Goal: Task Accomplishment & Management: Manage account settings

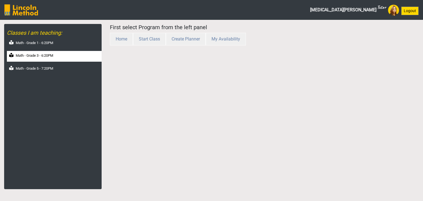
click at [46, 56] on label "Math - Grade 3 - 6:20PM" at bounding box center [34, 56] width 37 height 6
select select "month"
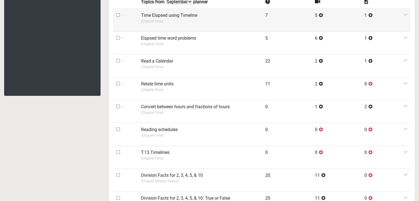
scroll to position [110, 0]
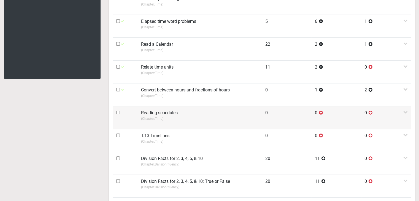
click at [119, 112] on input "checkbox" at bounding box center [118, 113] width 4 height 4
checkbox input "true"
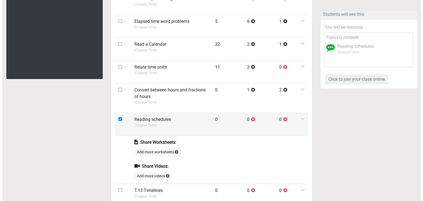
scroll to position [165, 0]
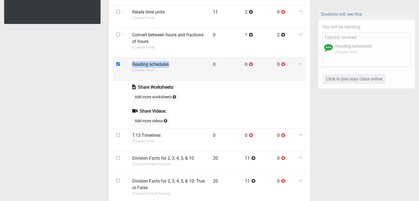
drag, startPoint x: 141, startPoint y: 63, endPoint x: 171, endPoint y: 63, distance: 30.9
click at [171, 63] on td "Reading schedules (Chapter: Time )" at bounding box center [169, 69] width 80 height 23
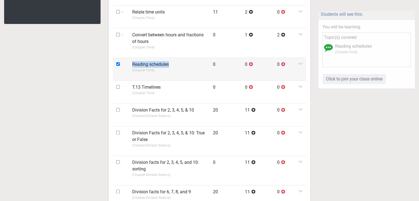
copy label "Reading schedules"
click at [161, 66] on label "Reading schedules" at bounding box center [150, 64] width 37 height 7
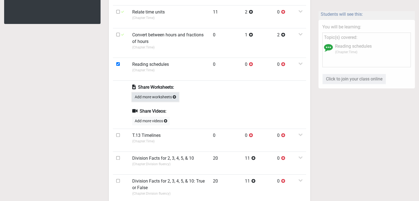
click at [147, 96] on button "Add more worksheets" at bounding box center [155, 97] width 46 height 9
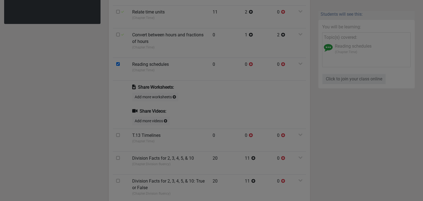
click at [149, 96] on div "OR" at bounding box center [211, 95] width 128 height 9
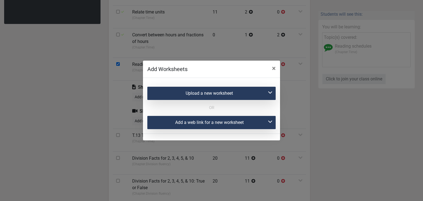
click at [175, 122] on div "Add a web link for a new worksheet" at bounding box center [211, 122] width 128 height 13
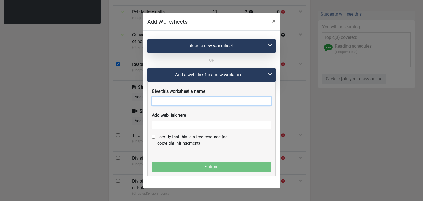
click at [170, 104] on input "text" at bounding box center [212, 101] width 120 height 9
paste input "Reading schedules"
type input "Reading schedules"
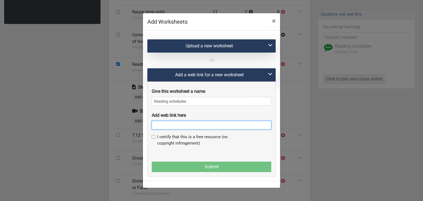
click at [169, 127] on input "text" at bounding box center [212, 125] width 120 height 9
paste input "https://www.liveworksheets.com/worksheet/en/math/1656618"
type input "https://www.liveworksheets.com/worksheet/en/math/1656618"
click at [155, 139] on input "checkbox" at bounding box center [154, 137] width 4 height 4
checkbox input "true"
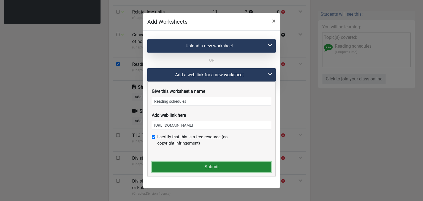
click at [167, 164] on button "Submit" at bounding box center [212, 167] width 120 height 10
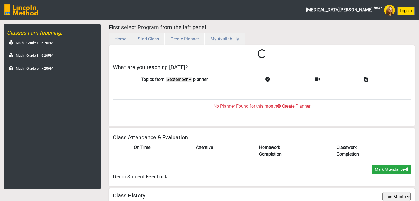
select select "month"
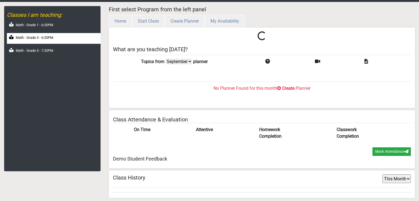
click at [69, 39] on div "Math - Grade 3 - 6:20PM" at bounding box center [54, 38] width 94 height 11
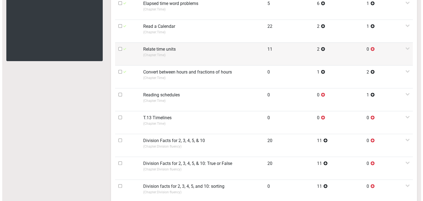
scroll to position [183, 0]
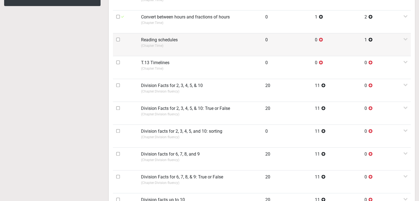
click at [150, 47] on p "(Chapter: Time )" at bounding box center [200, 45] width 118 height 5
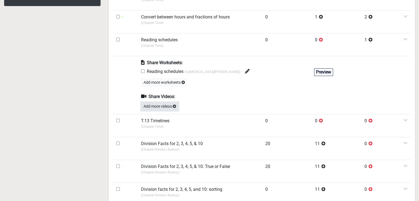
click at [157, 104] on button "Add more videos" at bounding box center [159, 106] width 37 height 9
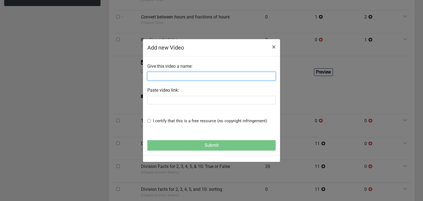
click at [160, 75] on input "text" at bounding box center [211, 76] width 128 height 9
paste input "How to Read Timetables"
type input "How to Read Timetables"
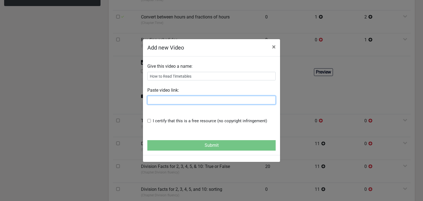
click at [158, 98] on input "text" at bounding box center [211, 100] width 128 height 9
paste input "[URL][DOMAIN_NAME]"
type input "[URL][DOMAIN_NAME]"
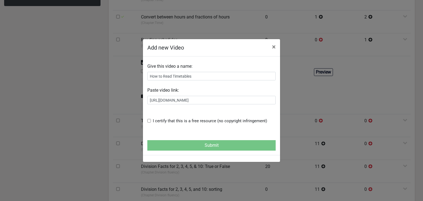
click at [149, 119] on input "checkbox" at bounding box center [149, 121] width 4 height 4
checkbox input "true"
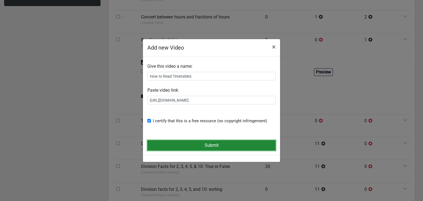
click at [164, 144] on button "Submit" at bounding box center [211, 145] width 128 height 10
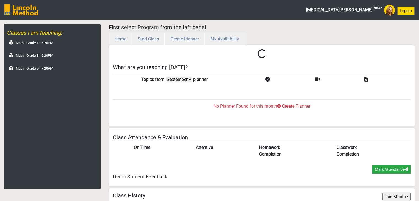
select select "month"
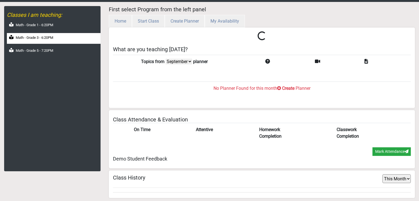
click at [53, 35] on label "Math - Grade 3 - 6:20PM" at bounding box center [34, 38] width 37 height 6
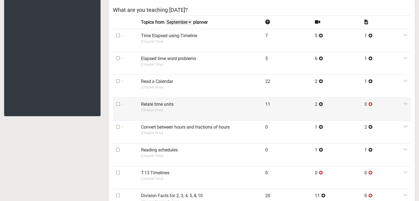
scroll to position [128, 0]
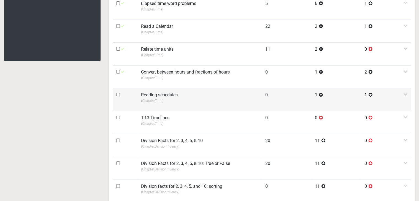
click at [117, 95] on input "checkbox" at bounding box center [118, 95] width 4 height 4
checkbox input "true"
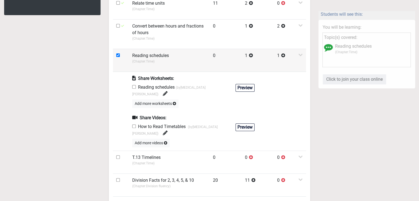
scroll to position [183, 0]
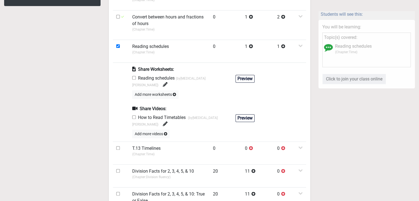
click at [133, 77] on input "checkbox" at bounding box center [134, 78] width 4 height 4
checkbox input "true"
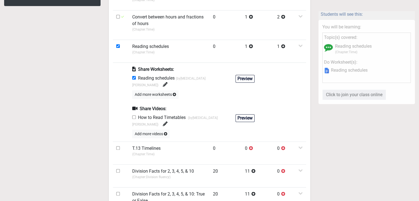
click at [134, 115] on input "checkbox" at bounding box center [134, 117] width 4 height 4
checkbox input "true"
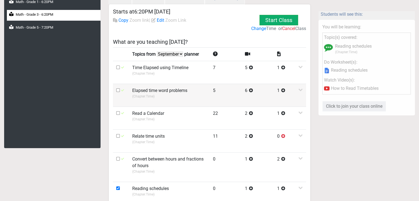
scroll to position [0, 0]
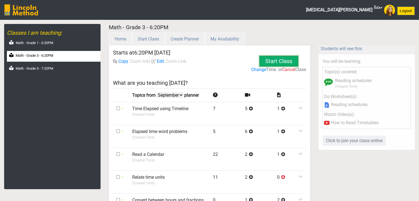
click at [275, 63] on button "Start Class" at bounding box center [279, 61] width 39 height 10
